Goal: Information Seeking & Learning: Learn about a topic

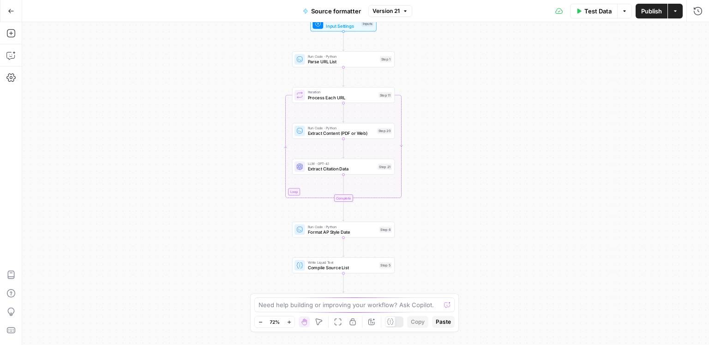
drag, startPoint x: 490, startPoint y: 211, endPoint x: 432, endPoint y: 159, distance: 77.8
click at [433, 159] on div "Workflow Input Settings Inputs Run Code · Python Parse URL List Step 1 Loop Ite…" at bounding box center [365, 183] width 687 height 323
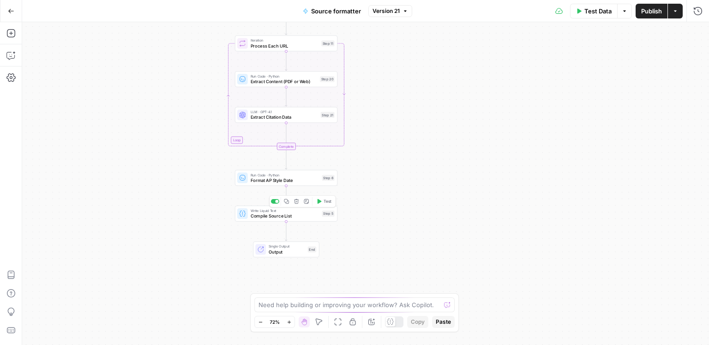
click at [300, 212] on span "Write Liquid Text" at bounding box center [285, 210] width 69 height 5
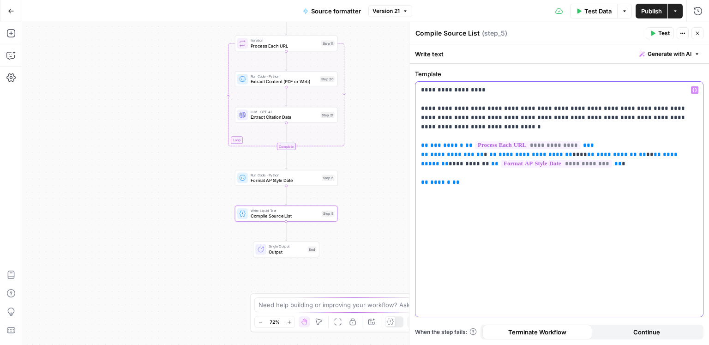
drag, startPoint x: 649, startPoint y: 153, endPoint x: 667, endPoint y: 149, distance: 18.9
click at [649, 153] on p "**********" at bounding box center [559, 136] width 277 height 102
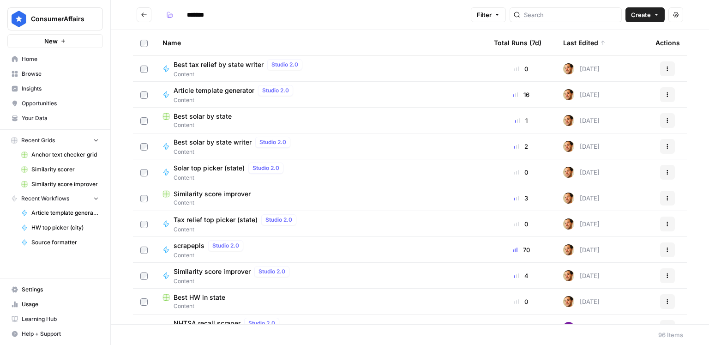
click at [51, 92] on link "Insights" at bounding box center [55, 88] width 96 height 15
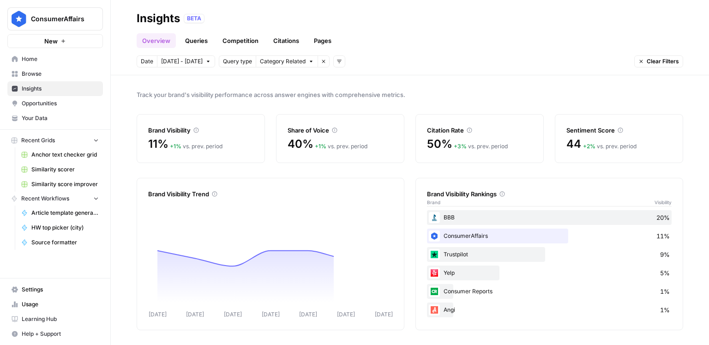
click at [198, 37] on link "Queries" at bounding box center [197, 40] width 34 height 15
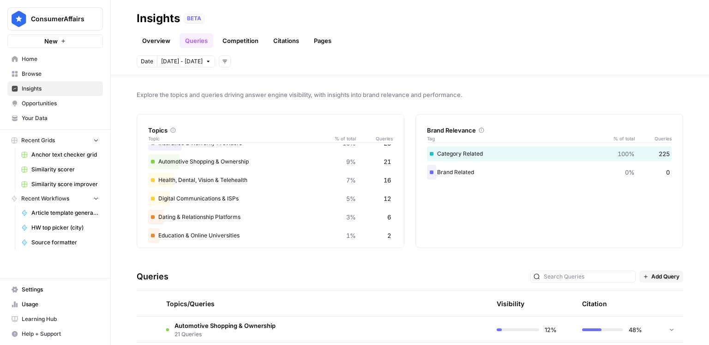
scroll to position [90, 0]
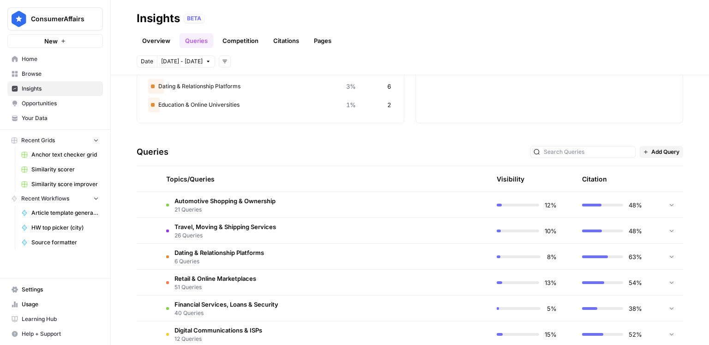
click at [321, 261] on td "Dating & Relationship Platforms 6 Queries" at bounding box center [280, 256] width 243 height 25
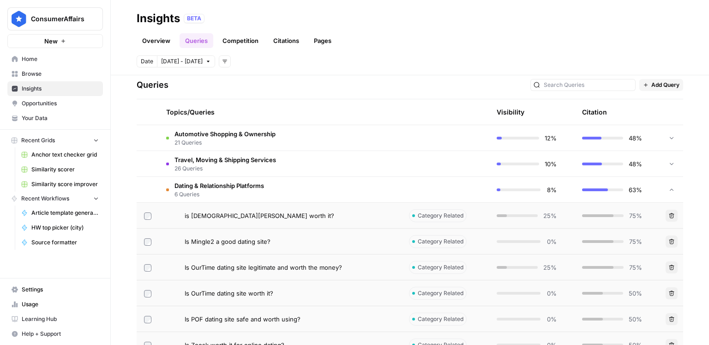
scroll to position [141, 0]
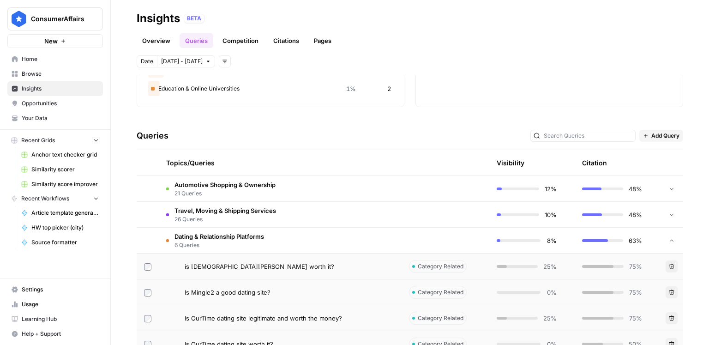
click at [259, 43] on link "Competition" at bounding box center [240, 40] width 47 height 15
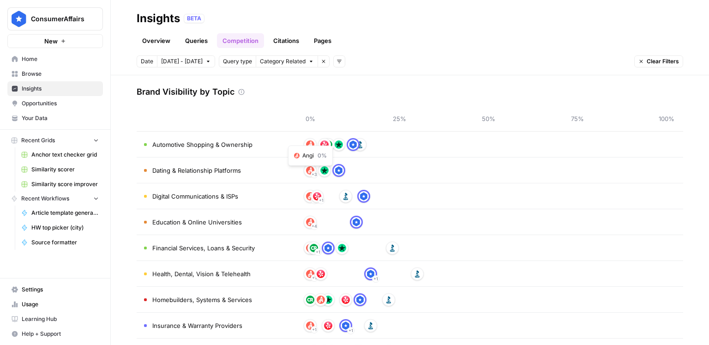
scroll to position [43, 0]
